Goal: Find specific page/section: Find specific page/section

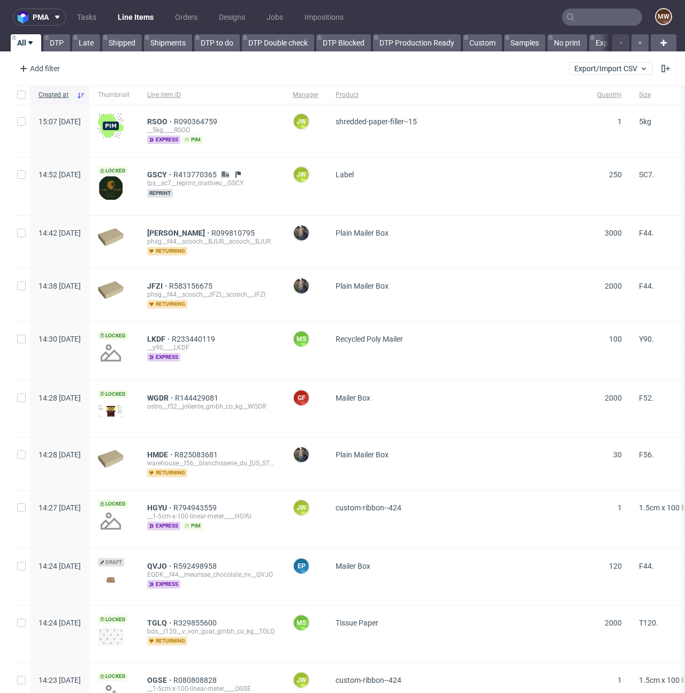
click at [598, 17] on input "text" at bounding box center [602, 17] width 80 height 17
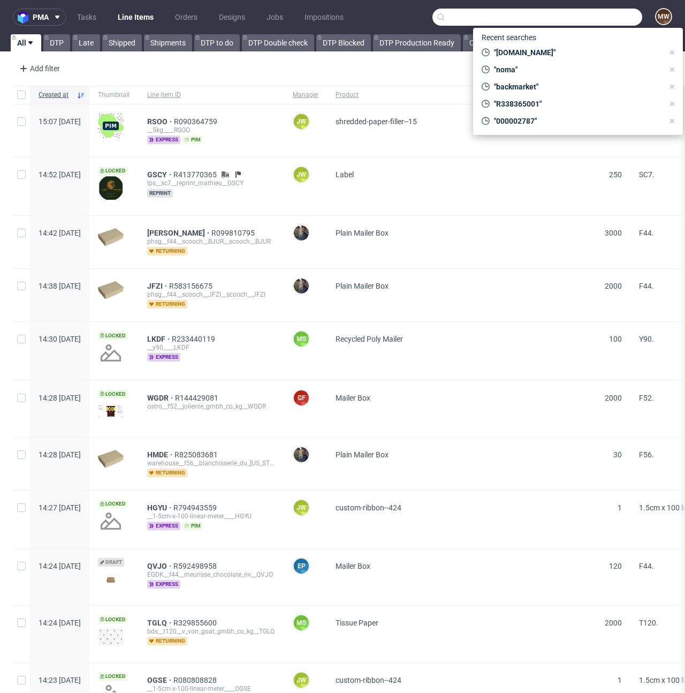
paste input "[DOMAIN_NAME]"
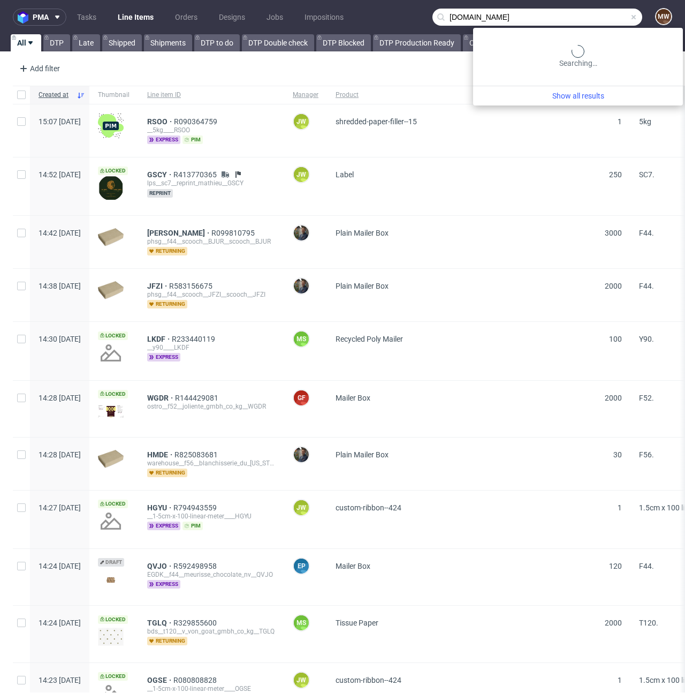
type input "[DOMAIN_NAME]"
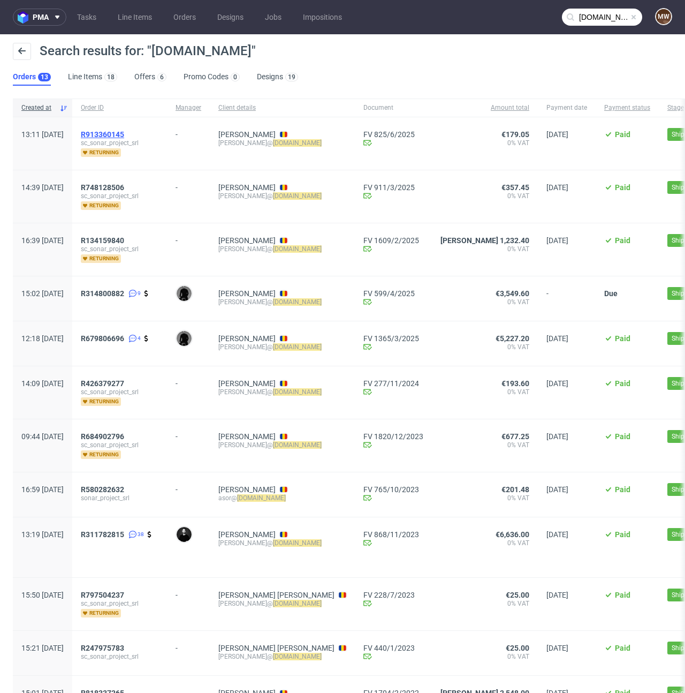
click at [123, 133] on span "R913360145" at bounding box center [102, 134] width 43 height 9
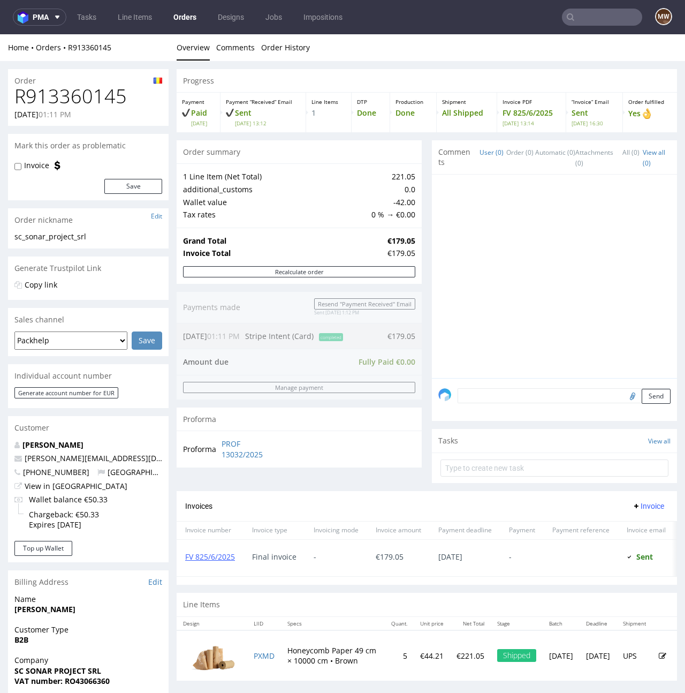
click at [39, 667] on strong "SC SONAR PROJECT SRL" at bounding box center [57, 671] width 87 height 10
copy strong "SONAR"
type input "[DOMAIN_NAME]"
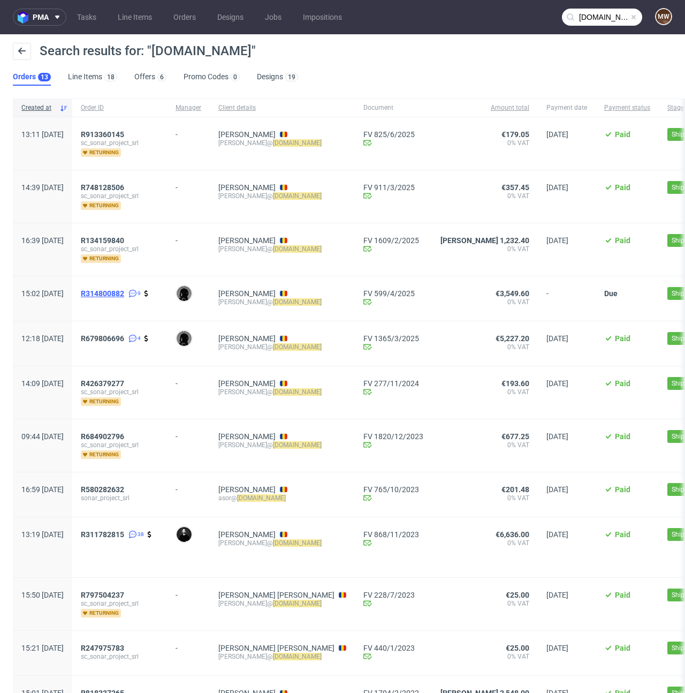
click at [124, 290] on span "R314800882" at bounding box center [102, 293] width 43 height 9
click at [124, 335] on span "R679806696" at bounding box center [102, 338] width 43 height 9
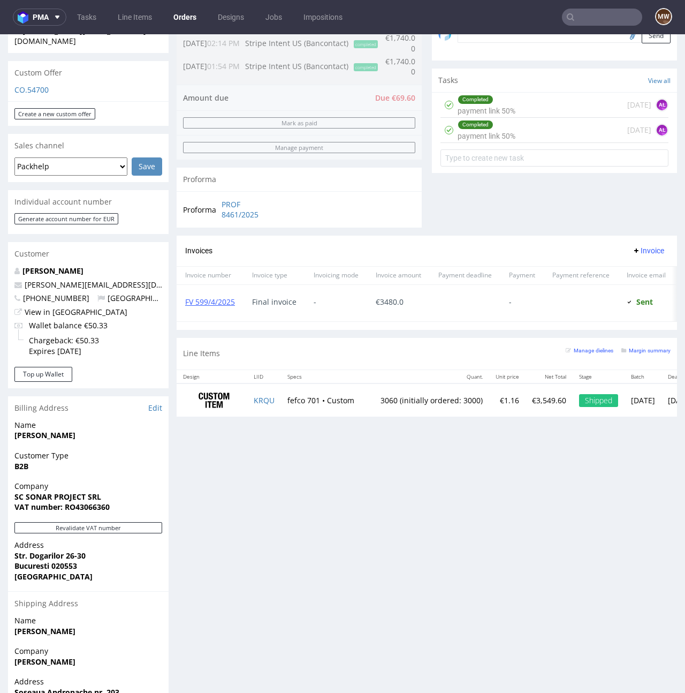
scroll to position [365, 0]
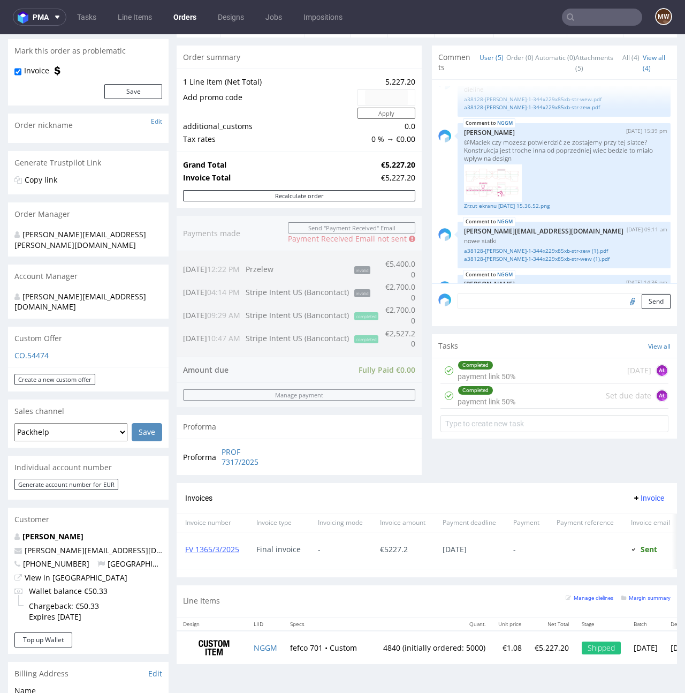
scroll to position [97, 0]
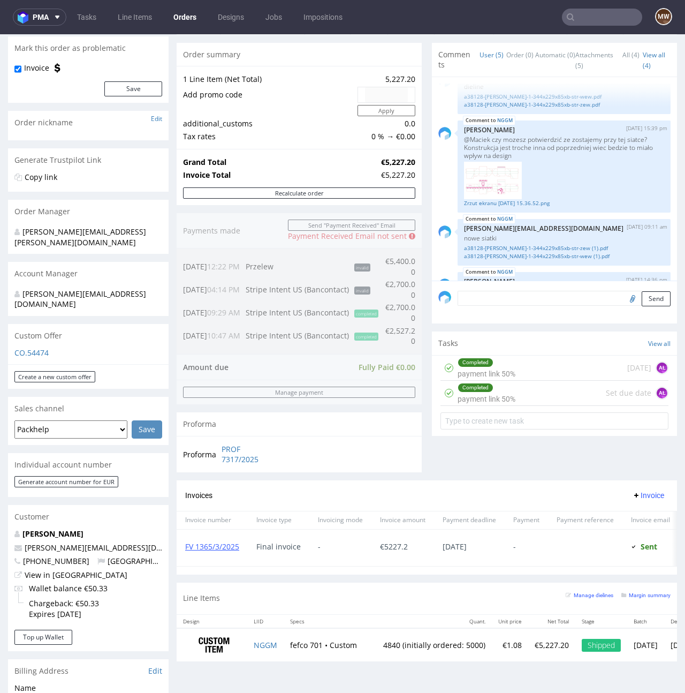
click at [453, 480] on div "Comments User (5) Order (0) Automatic (0) Attachments (5) All (4) View all (4) …" at bounding box center [554, 261] width 245 height 437
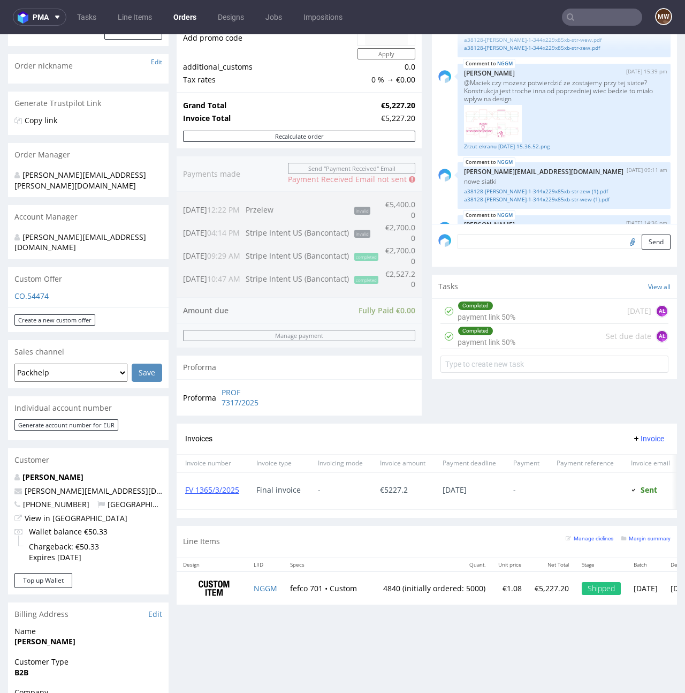
scroll to position [178, 0]
